Goal: Use online tool/utility: Utilize a website feature to perform a specific function

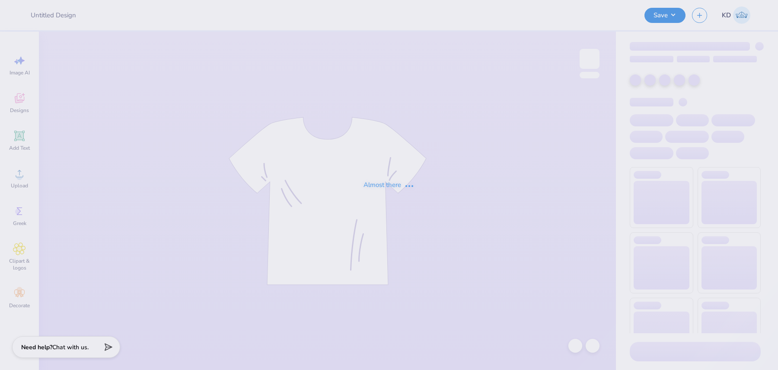
type input "AXD merch"
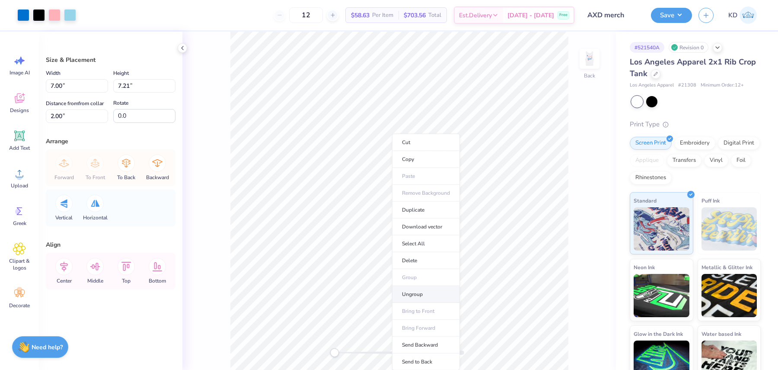
click at [427, 291] on li "Ungroup" at bounding box center [426, 294] width 68 height 17
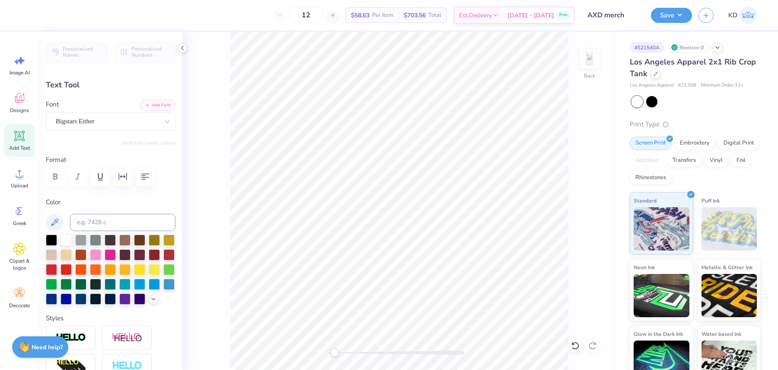
type input "1.72"
type input "1.16"
type input "4.94"
type input "5.08"
type input "1.20"
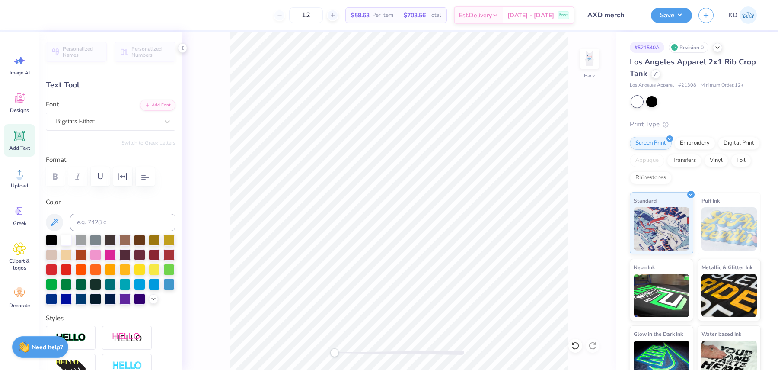
type input "6.46"
